Goal: Navigation & Orientation: Find specific page/section

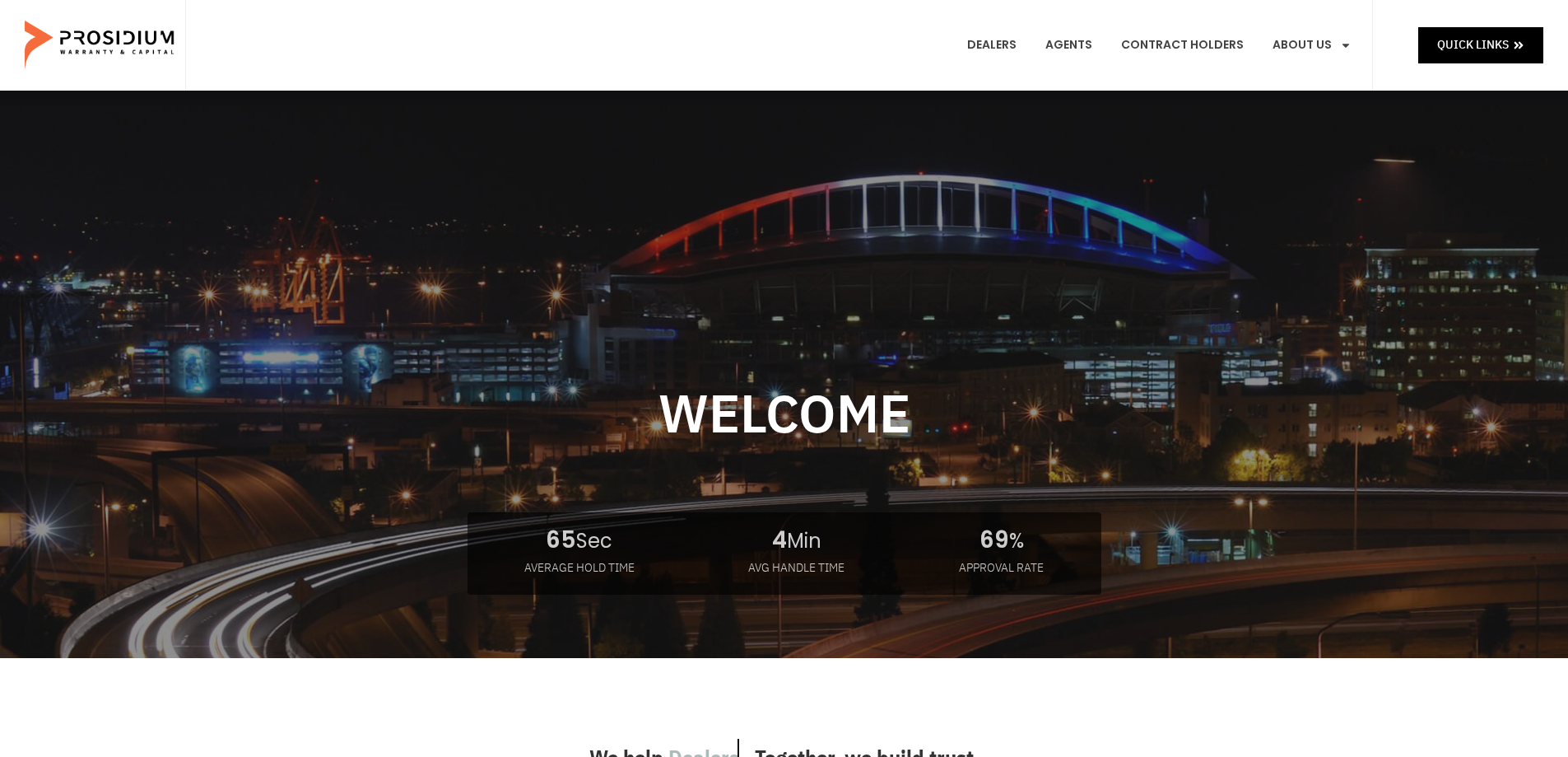
click at [1472, 44] on e-page-transition at bounding box center [784, 378] width 1568 height 757
click at [1469, 52] on span "Quick Links" at bounding box center [1473, 45] width 72 height 21
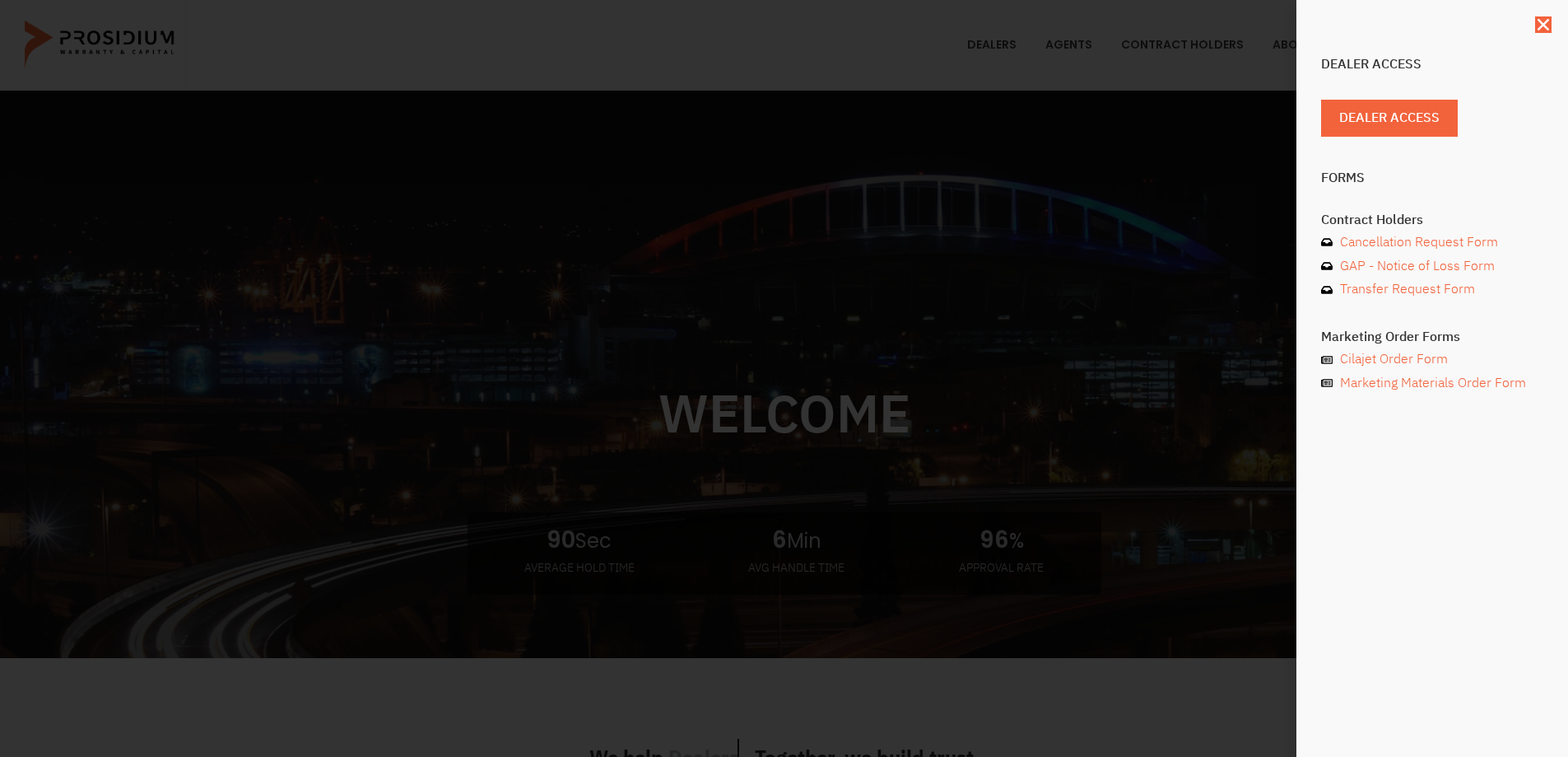
click at [985, 188] on div "Dealer Access Dealer Access Forms Contract Holders Cancellation Request Form GA…" at bounding box center [784, 378] width 1568 height 757
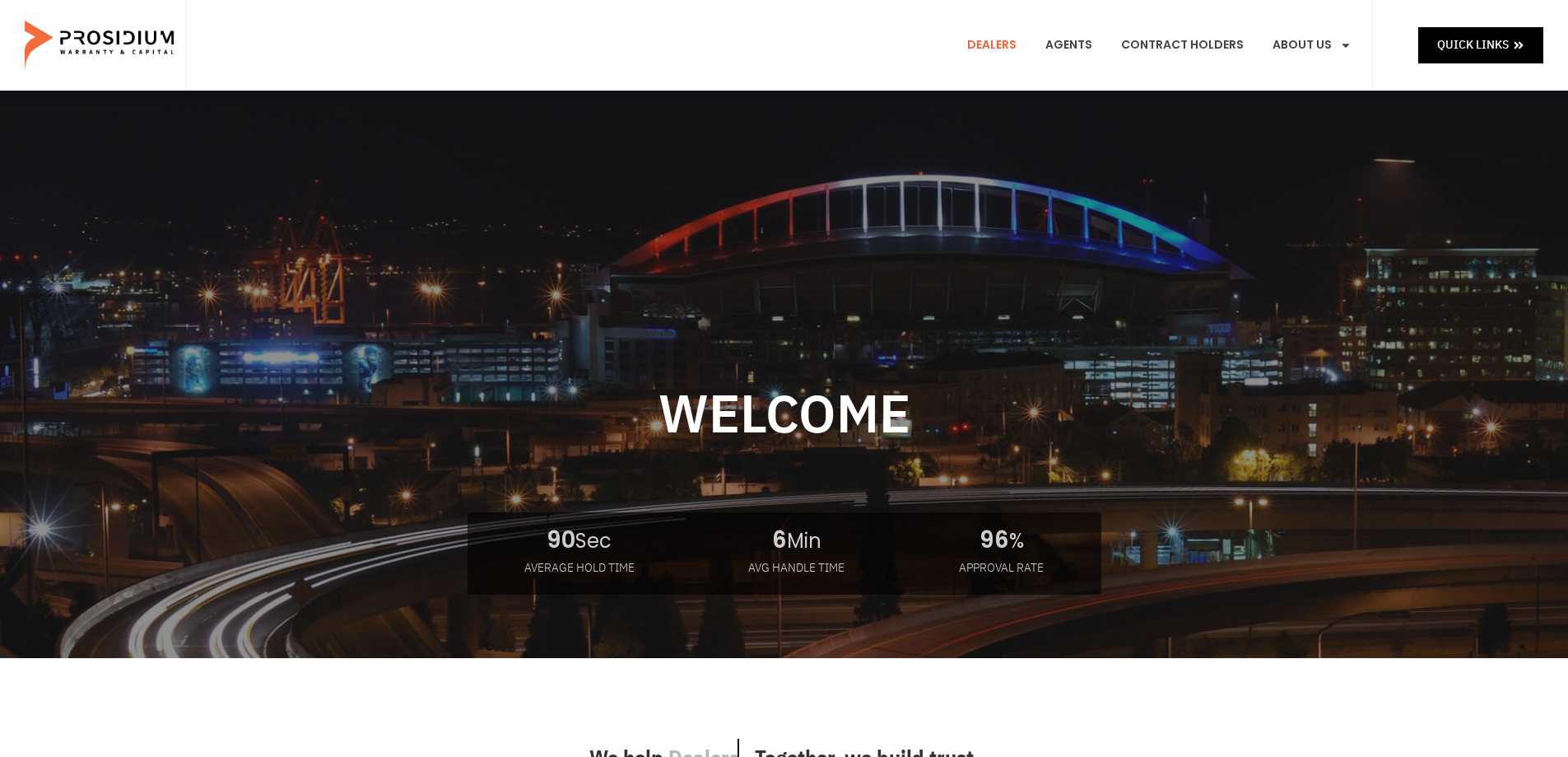
click at [995, 46] on link "Dealers" at bounding box center [991, 45] width 74 height 61
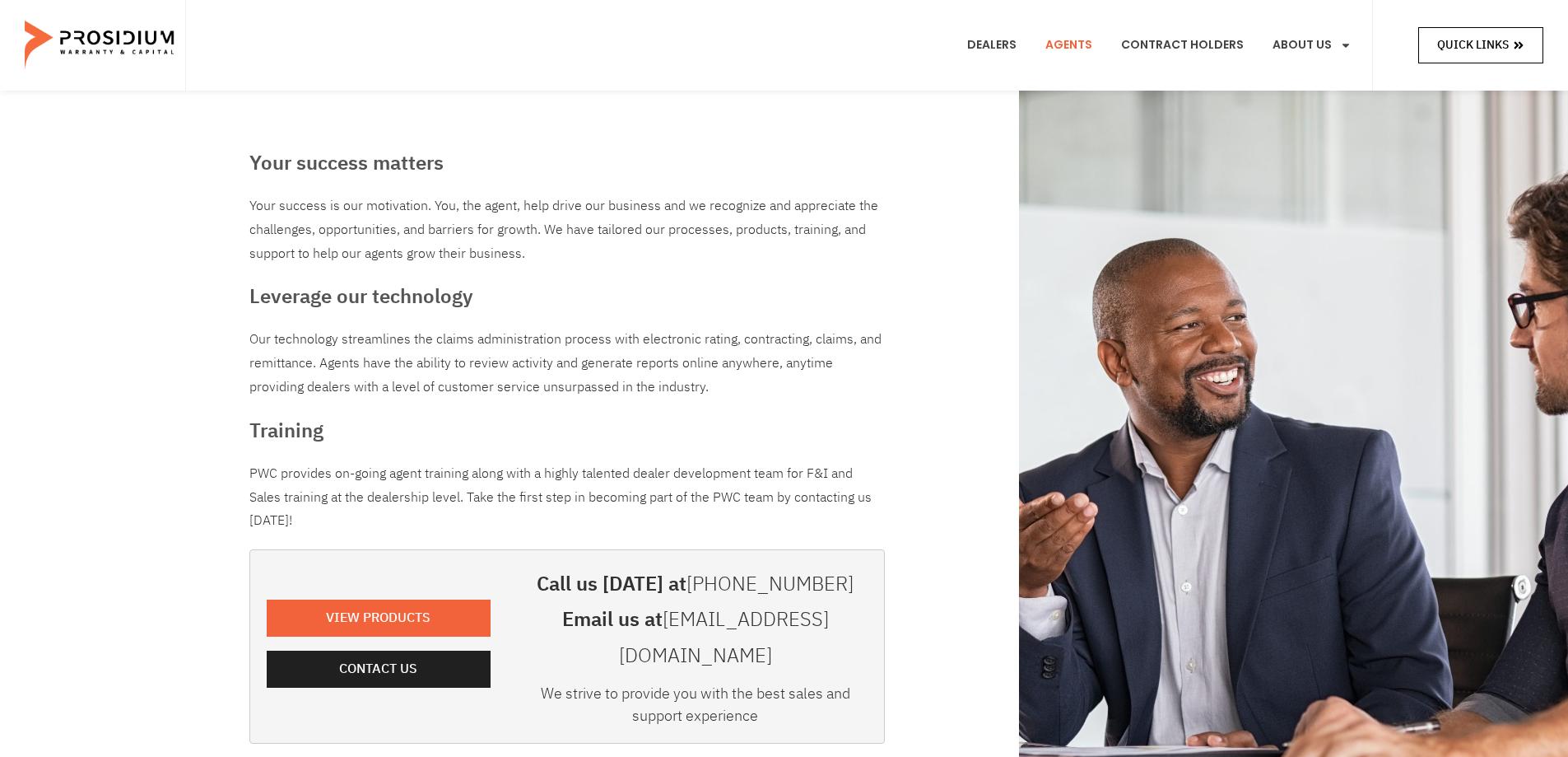
click at [1466, 52] on span "Quick Links" at bounding box center [1473, 45] width 72 height 21
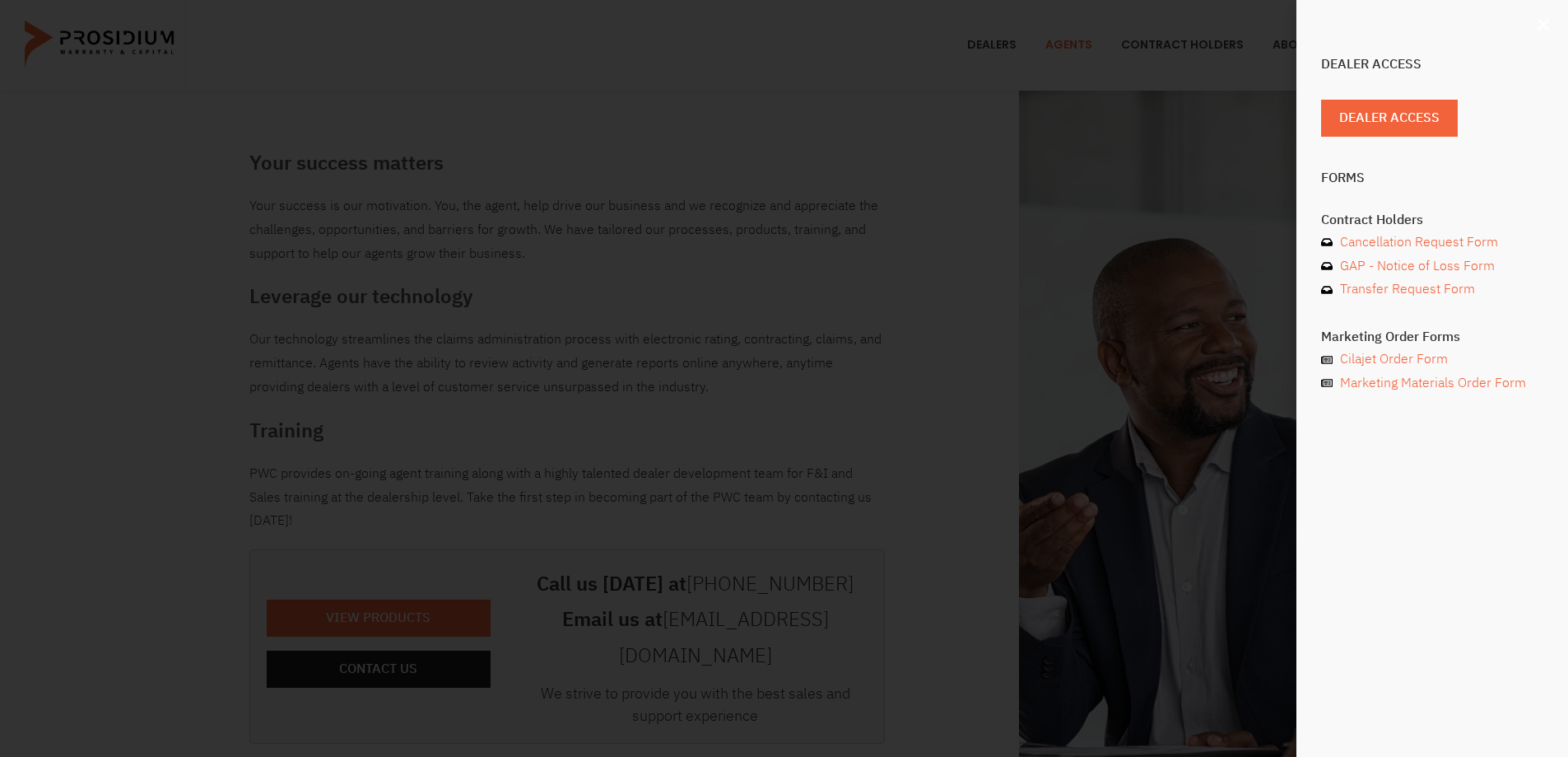
click at [1541, 24] on icon "Close" at bounding box center [1543, 24] width 17 height 17
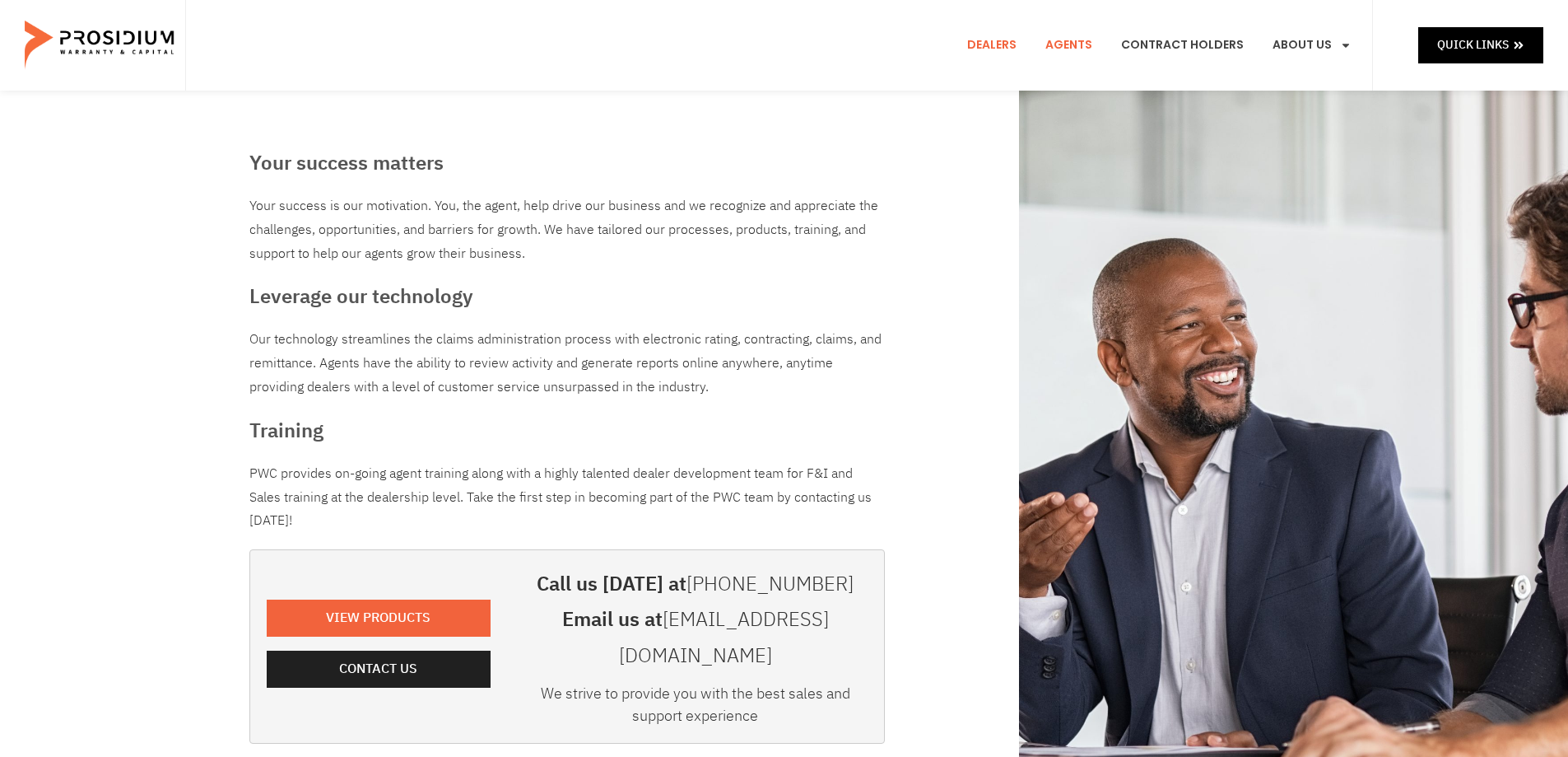
click at [989, 38] on link "Dealers" at bounding box center [991, 45] width 74 height 61
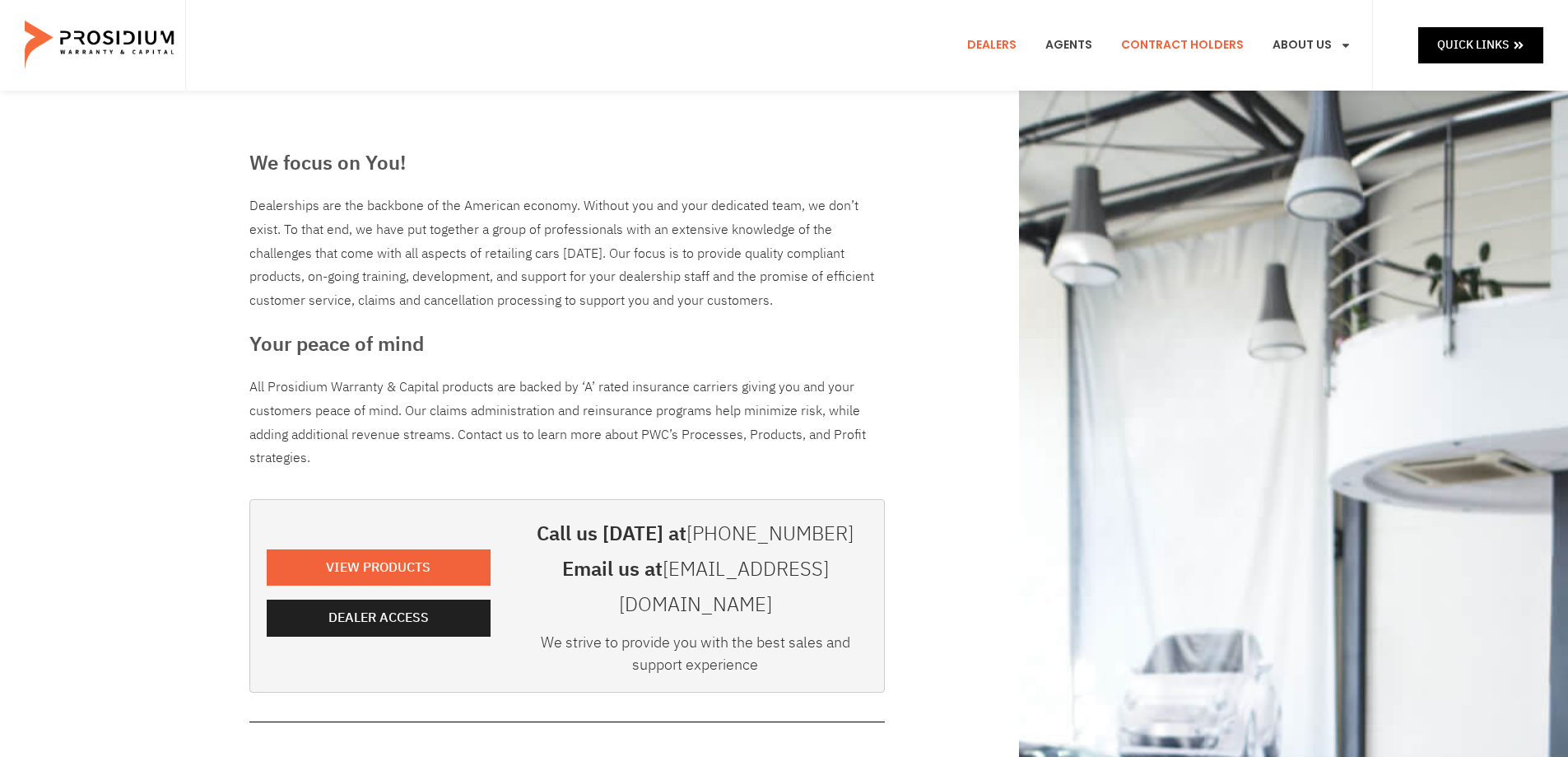
click at [1195, 51] on link "Contract Holders" at bounding box center [1181, 45] width 147 height 61
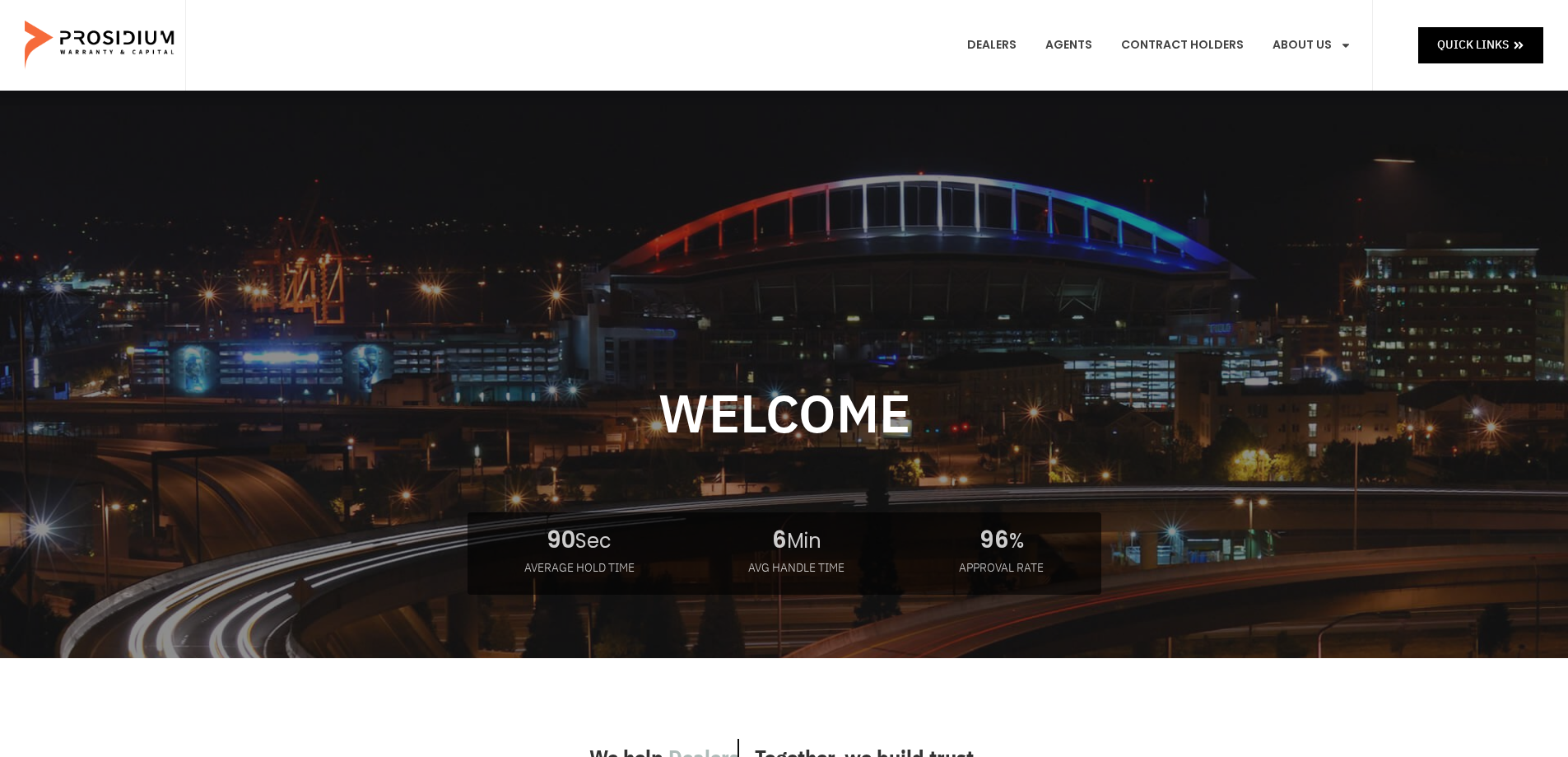
click at [787, 419] on div at bounding box center [784, 479] width 1086 height 568
click at [787, 416] on div at bounding box center [784, 479] width 1086 height 568
click at [1403, 137] on div "Welcome AVERAGE HOLD TIME 90 Sec AVG HANDLE TIME 6 Min APPROVAL RATE 96 %" at bounding box center [784, 389] width 1568 height 568
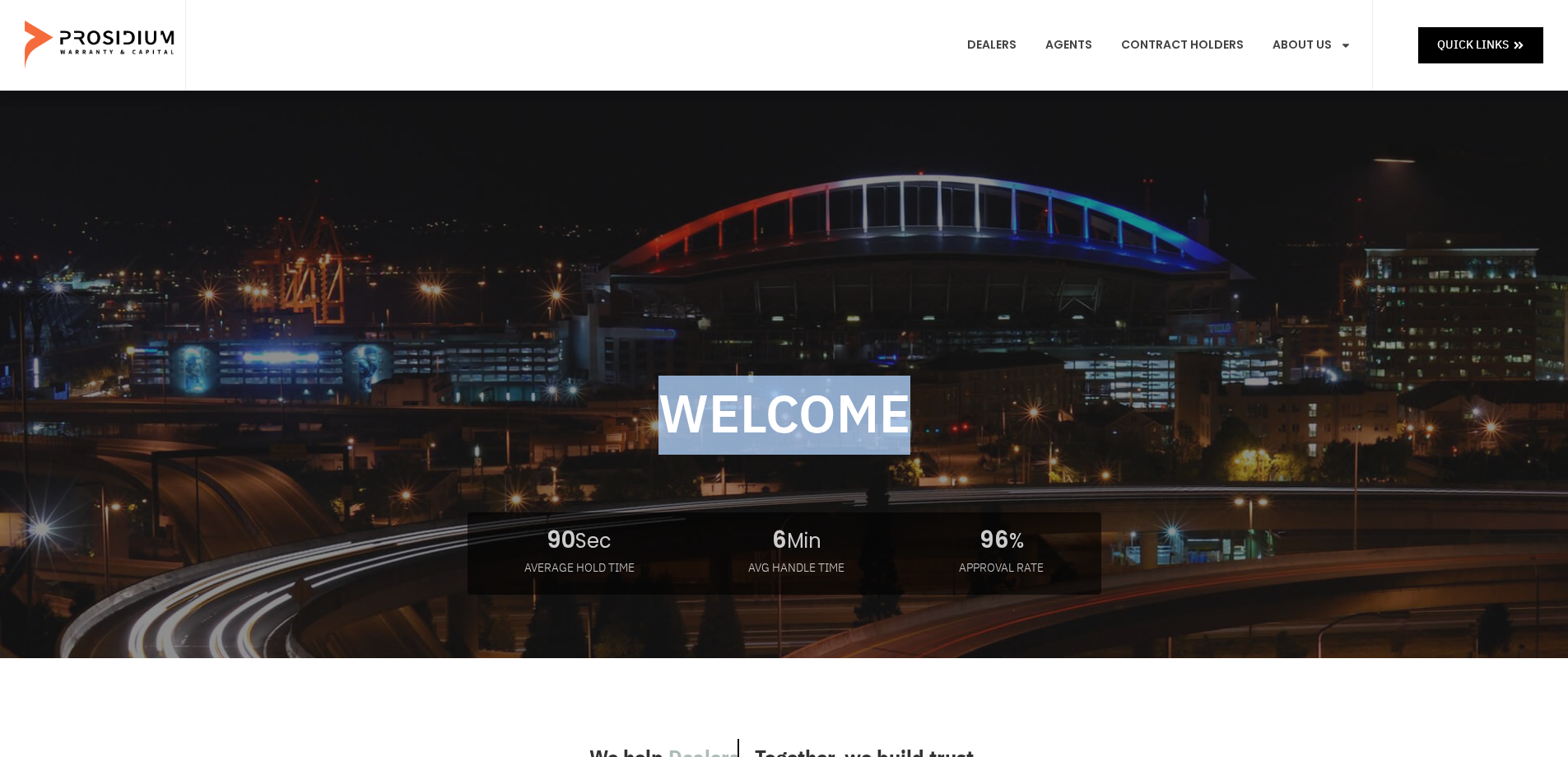
click at [1403, 136] on div "Welcome AVERAGE HOLD TIME 90 Sec AVG HANDLE TIME 6 Min APPROVAL RATE 96 %" at bounding box center [784, 389] width 1568 height 568
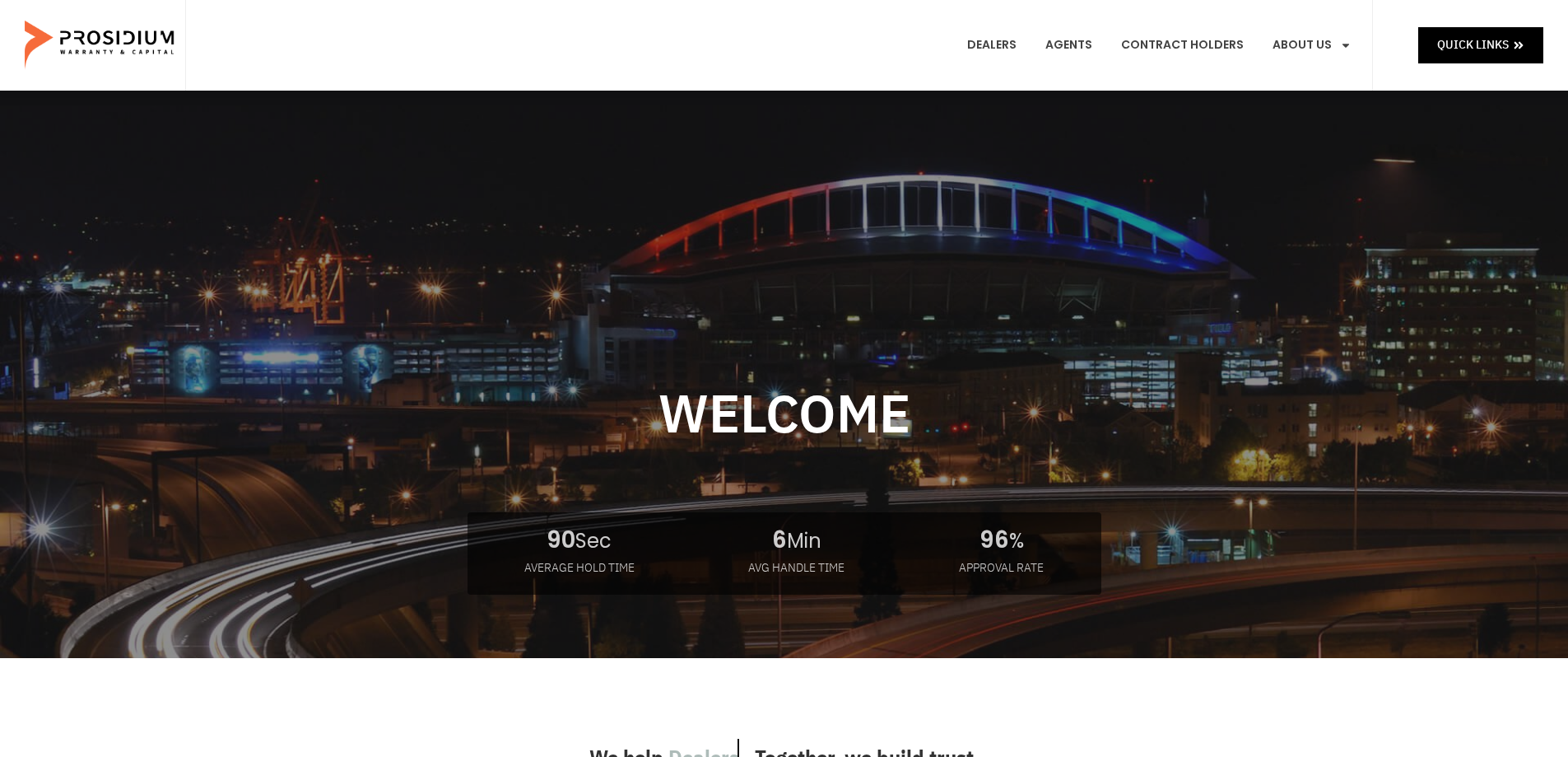
drag, startPoint x: 637, startPoint y: 255, endPoint x: 394, endPoint y: 228, distance: 244.5
click at [631, 255] on div at bounding box center [784, 479] width 1086 height 568
drag, startPoint x: 86, startPoint y: 215, endPoint x: 78, endPoint y: 250, distance: 35.9
click at [84, 222] on div at bounding box center [784, 479] width 1568 height 568
drag, startPoint x: 78, startPoint y: 250, endPoint x: 82, endPoint y: 330, distance: 80.1
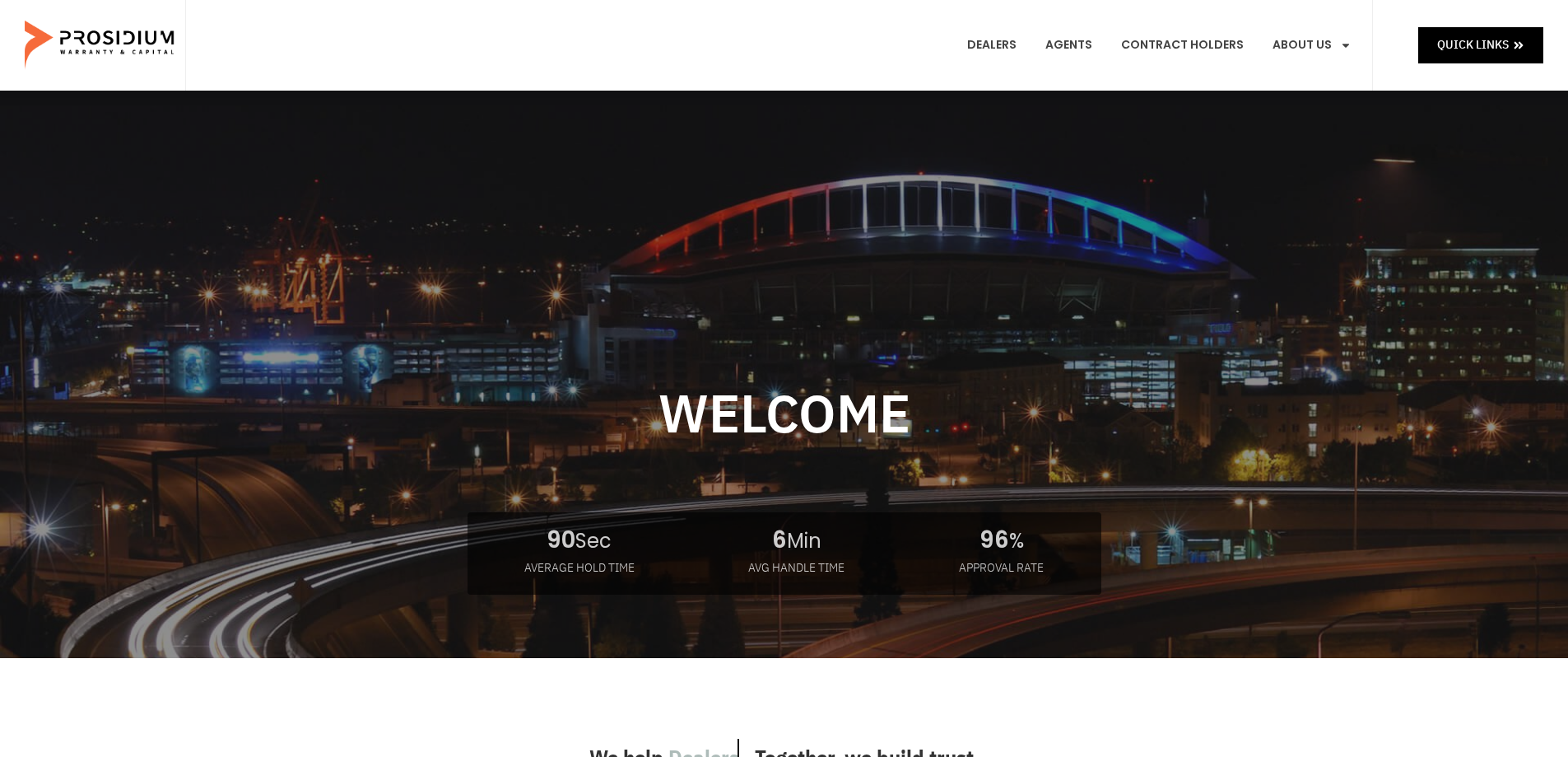
click at [73, 294] on div at bounding box center [784, 479] width 1568 height 568
click at [135, 447] on div at bounding box center [784, 479] width 1568 height 568
click at [1009, 43] on link "Dealers" at bounding box center [991, 45] width 74 height 61
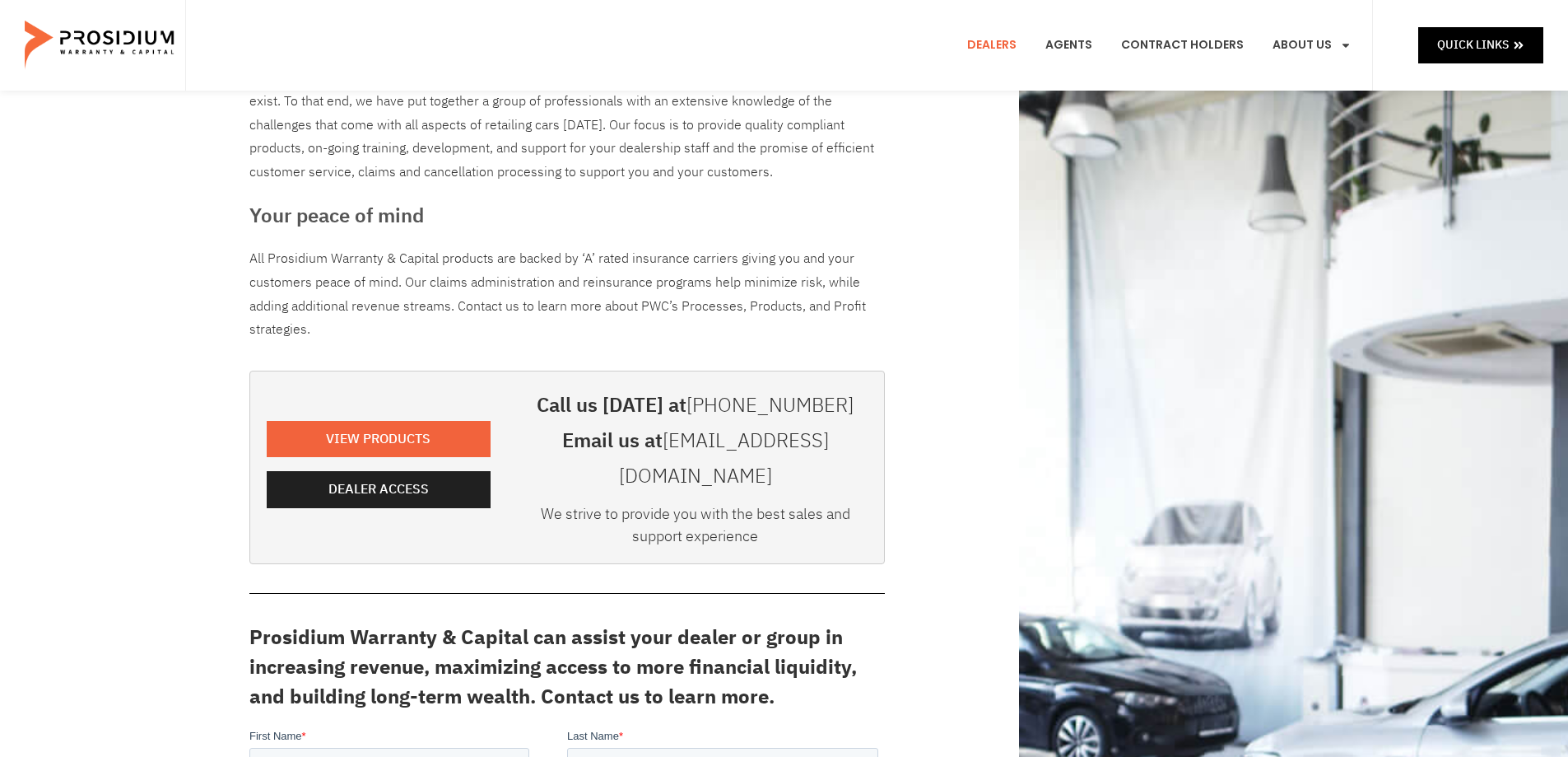
scroll to position [412, 0]
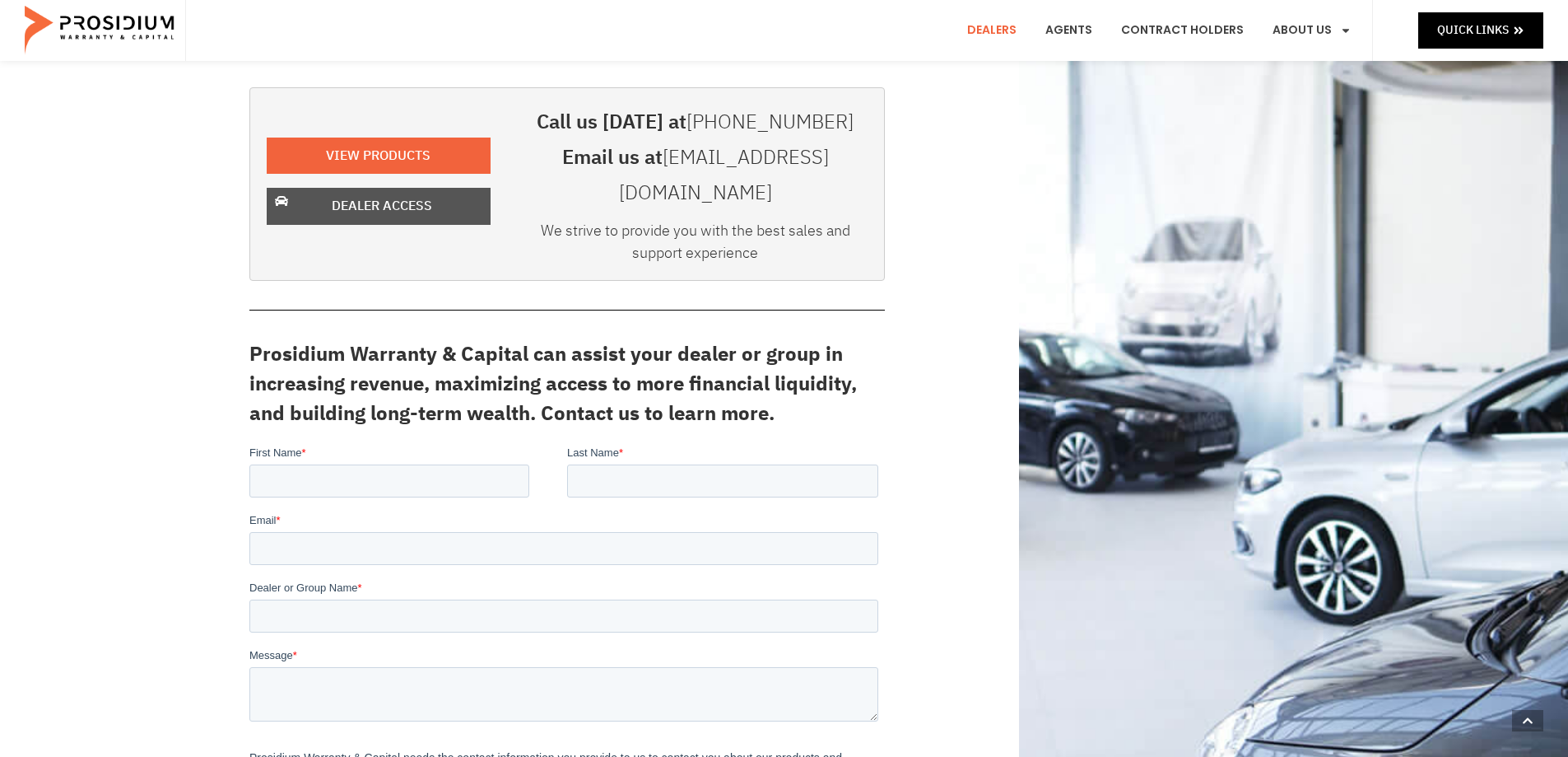
click at [322, 195] on span "Dealer Access" at bounding box center [381, 206] width 181 height 24
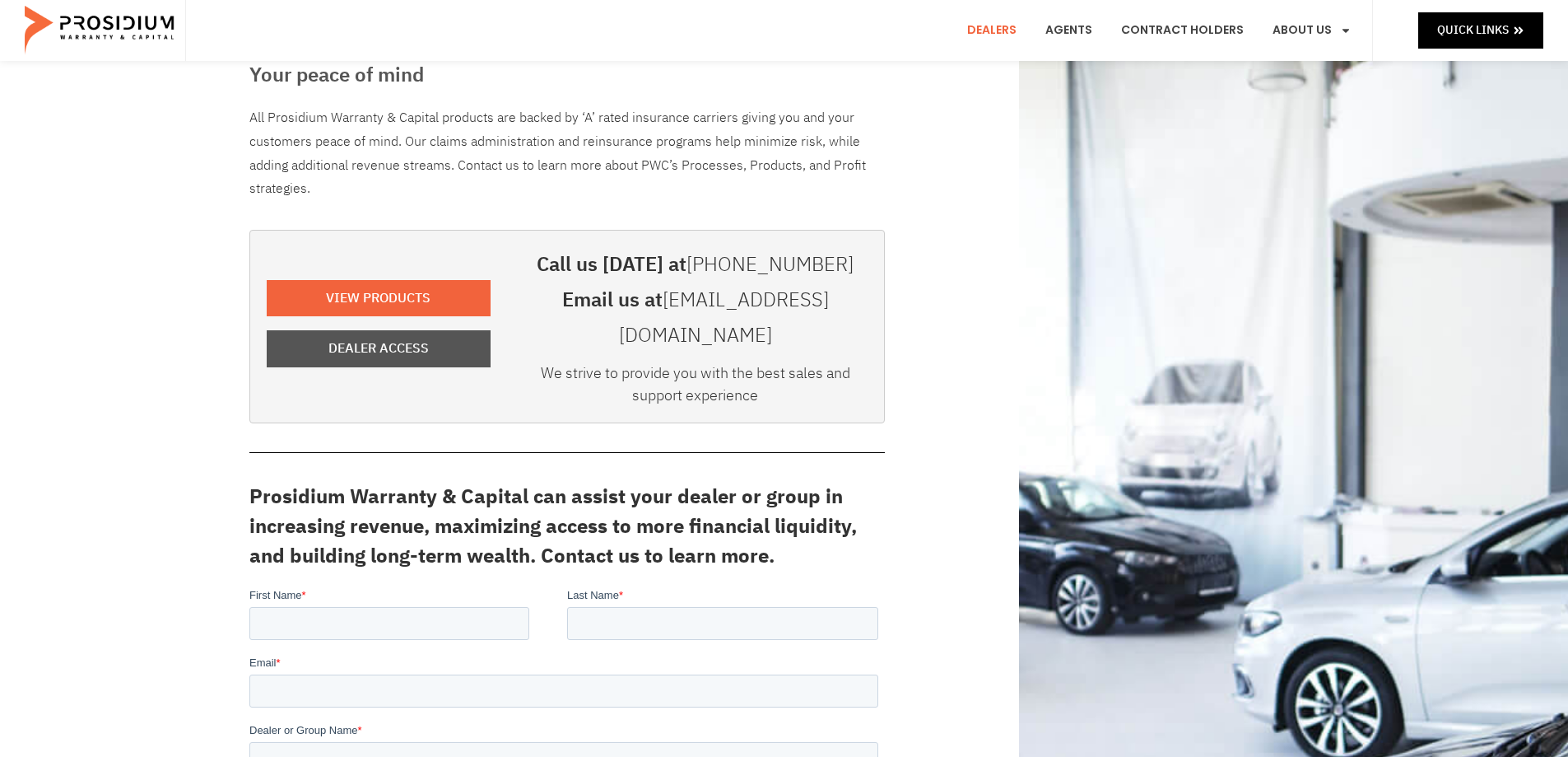
scroll to position [0, 0]
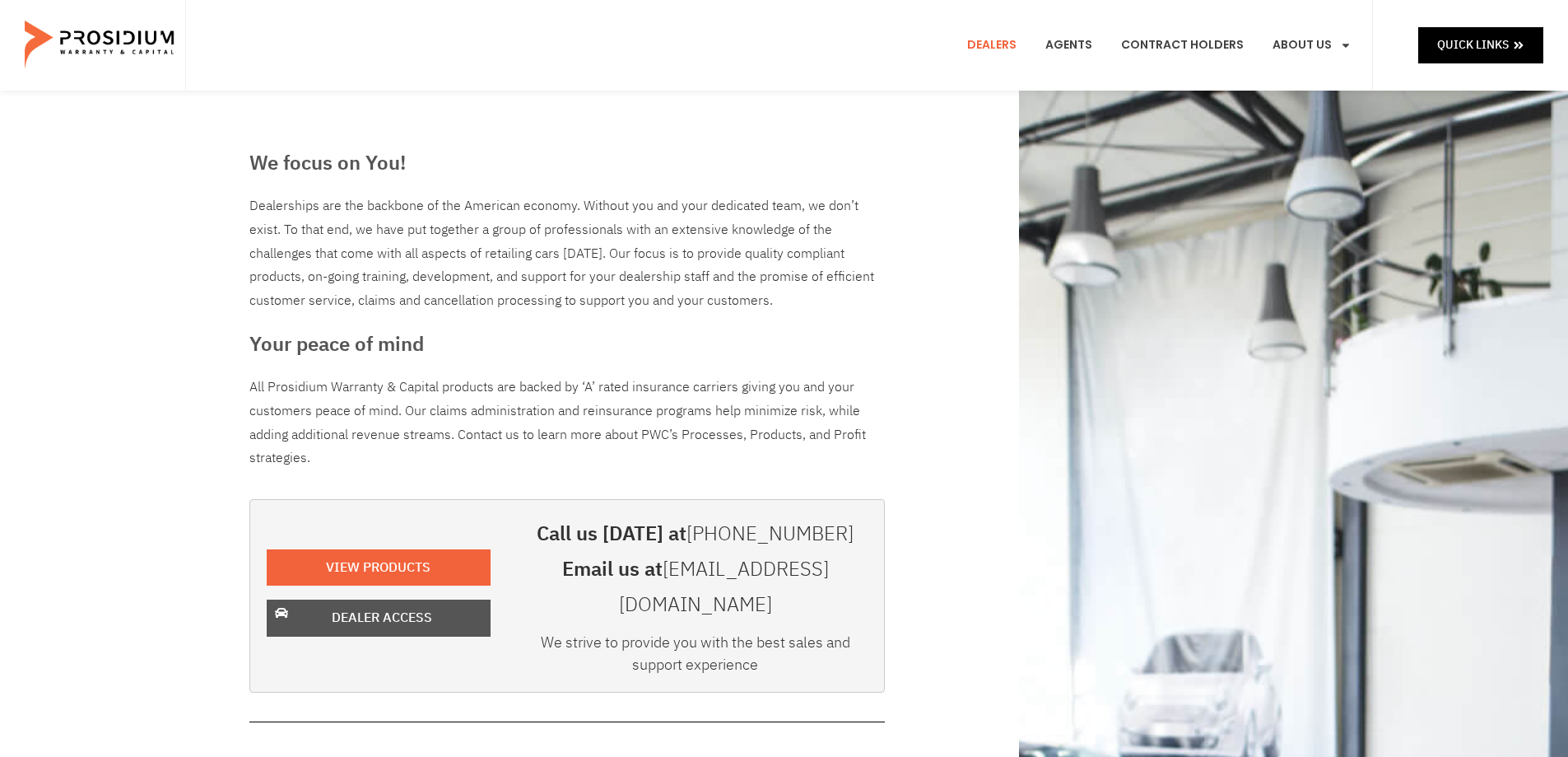
click at [375, 606] on span "Dealer Access" at bounding box center [381, 617] width 100 height 24
